Goal: Transaction & Acquisition: Subscribe to service/newsletter

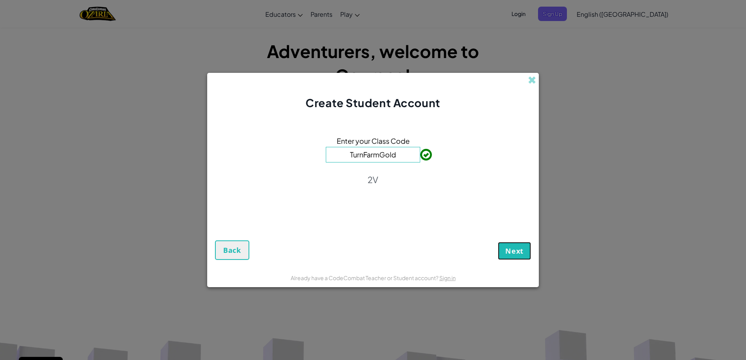
click at [518, 244] on button "Next" at bounding box center [514, 251] width 33 height 18
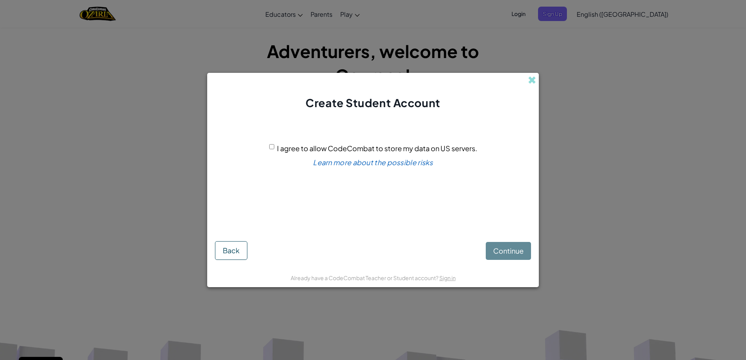
click at [269, 145] on input "I agree to allow CodeCombat to store my data on US servers." at bounding box center [271, 146] width 5 height 5
checkbox input "true"
click at [488, 253] on button "Continue" at bounding box center [508, 251] width 45 height 18
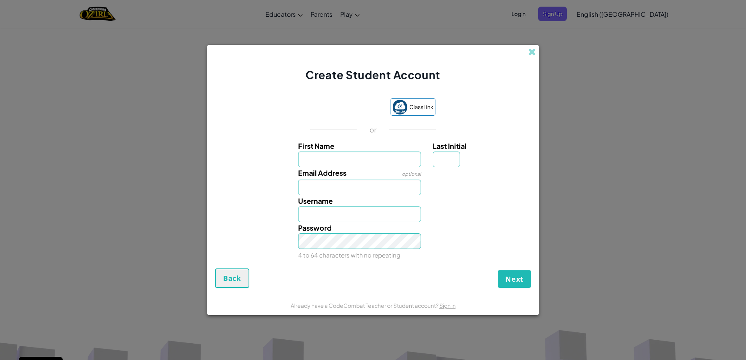
type input "FynnD676767"
click at [444, 304] on link "Sign in" at bounding box center [447, 305] width 16 height 7
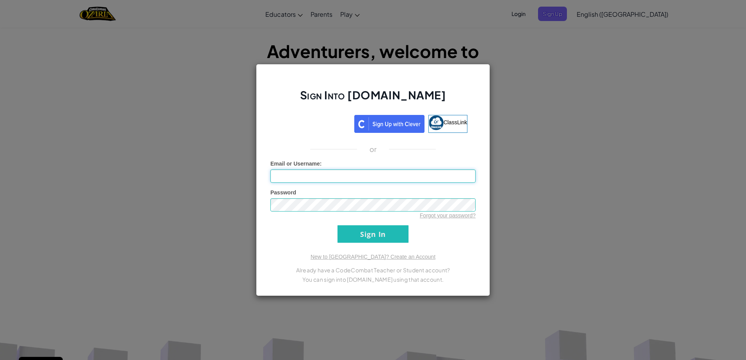
type input "[EMAIL_ADDRESS][PERSON_NAME][DOMAIN_NAME]"
click at [377, 233] on input "Sign In" at bounding box center [372, 234] width 71 height 18
